Goal: Find specific page/section: Find specific page/section

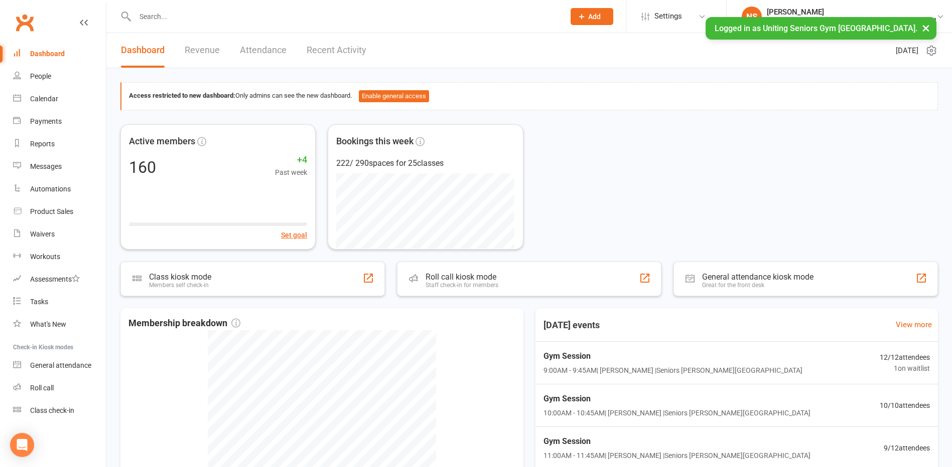
click at [158, 17] on input "text" at bounding box center [344, 17] width 425 height 14
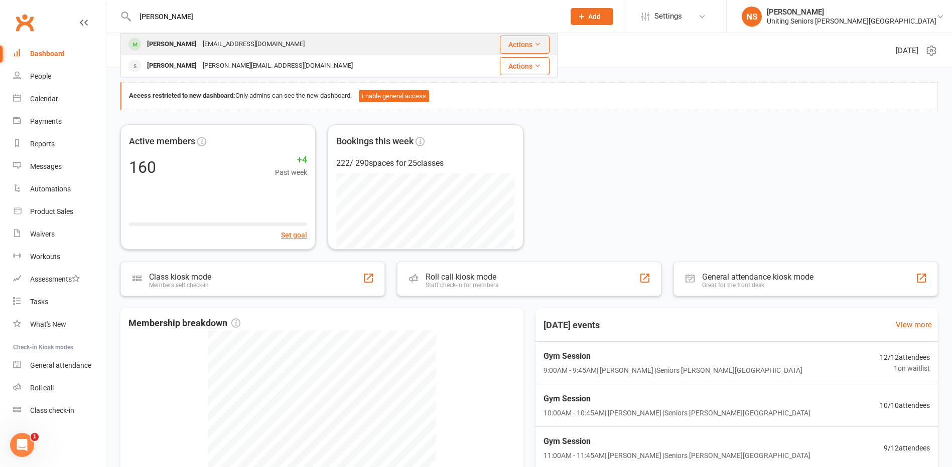
type input "[PERSON_NAME]"
click at [177, 39] on div "[PERSON_NAME]" at bounding box center [172, 44] width 56 height 15
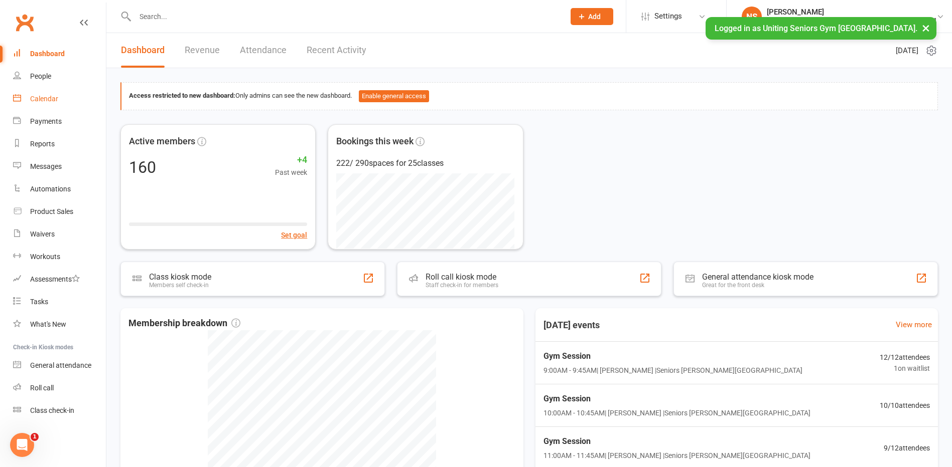
click at [40, 96] on div "Calendar" at bounding box center [44, 99] width 28 height 8
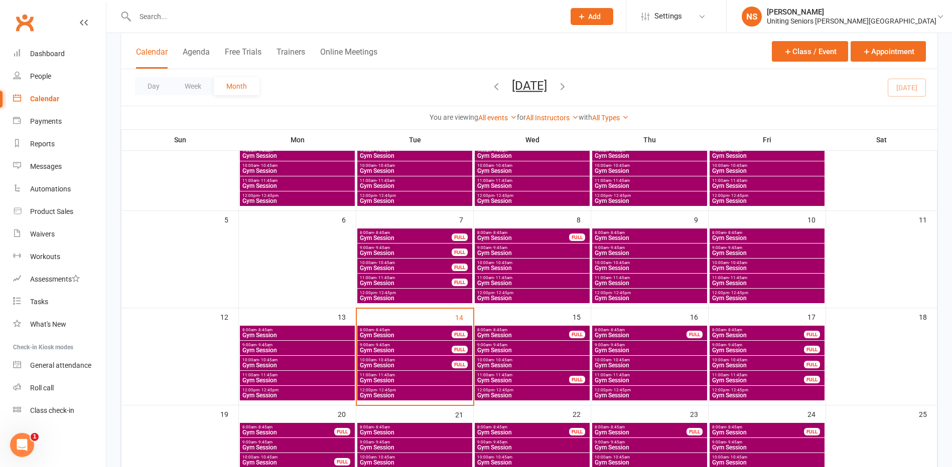
scroll to position [100, 0]
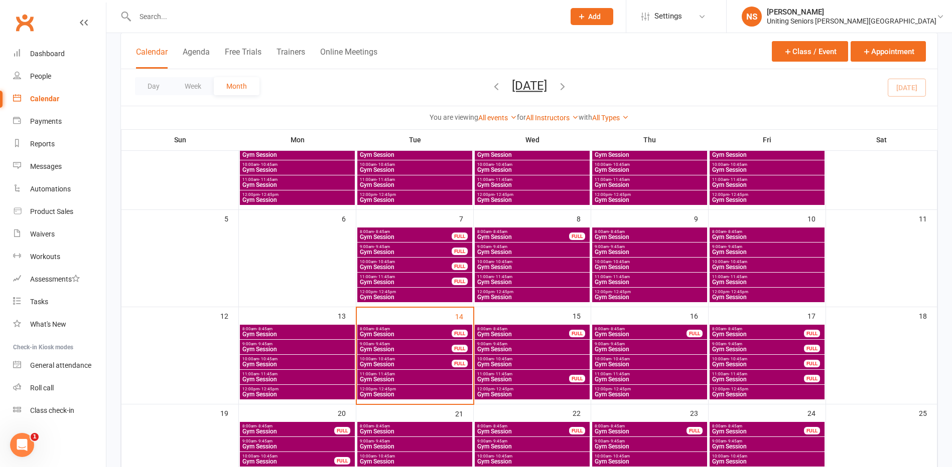
click at [622, 333] on span "Gym Session" at bounding box center [640, 335] width 93 height 6
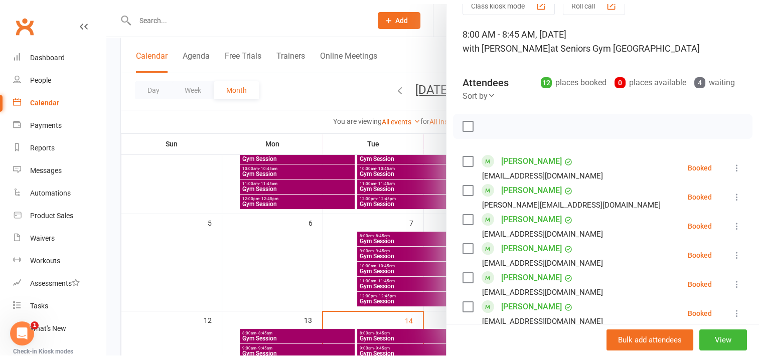
scroll to position [50, 0]
